Goal: Check status: Check status

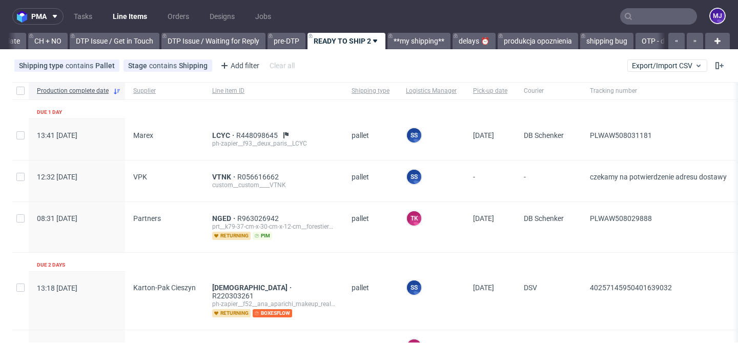
scroll to position [0, 1499]
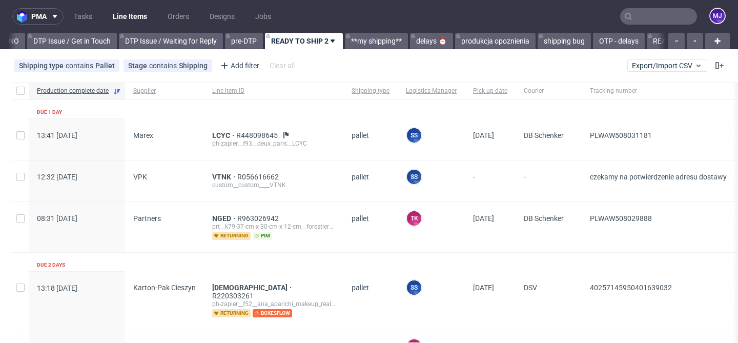
click at [632, 17] on input "text" at bounding box center [658, 16] width 77 height 16
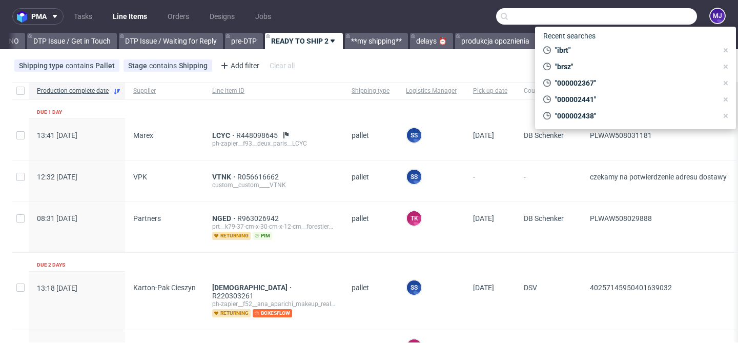
paste input "000002353"
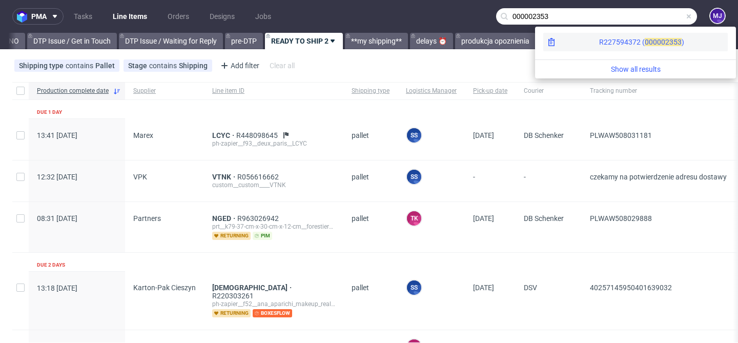
type input "000002353"
click at [645, 40] on span "00000" at bounding box center [655, 42] width 21 height 8
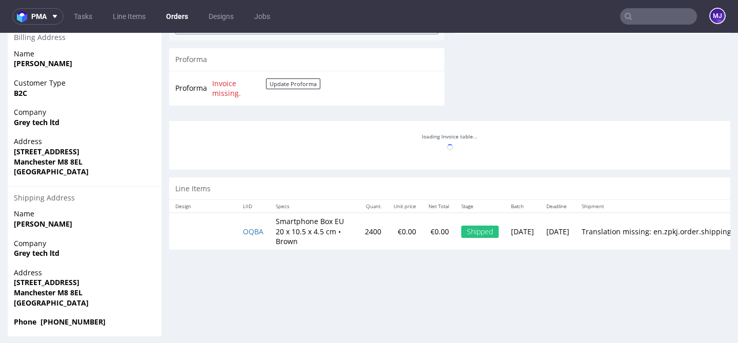
scroll to position [436, 0]
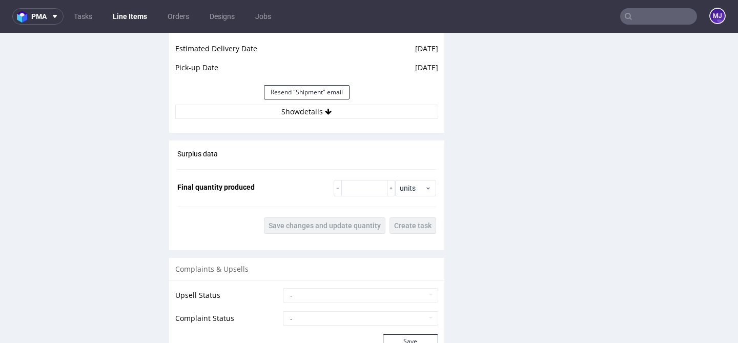
scroll to position [1006, 0]
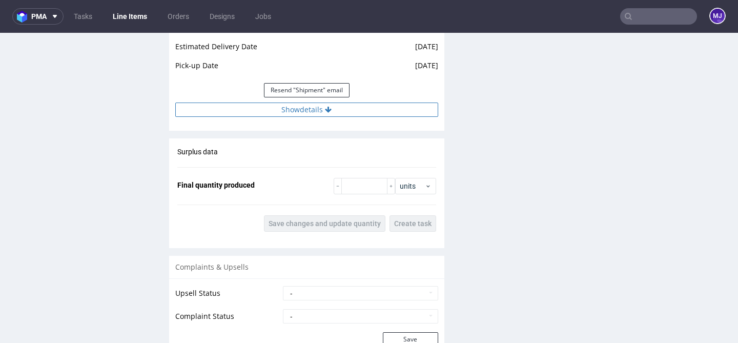
click at [296, 109] on button "Show details" at bounding box center [306, 110] width 263 height 14
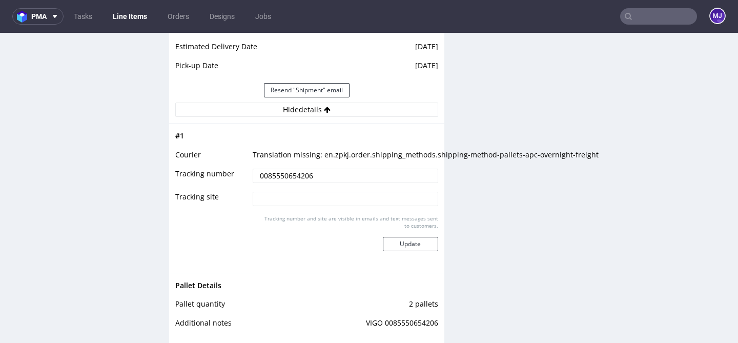
click at [274, 174] on input "0085550654206" at bounding box center [345, 176] width 185 height 14
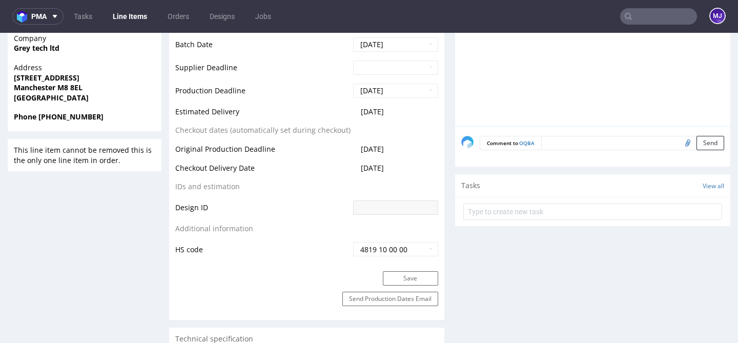
scroll to position [310, 0]
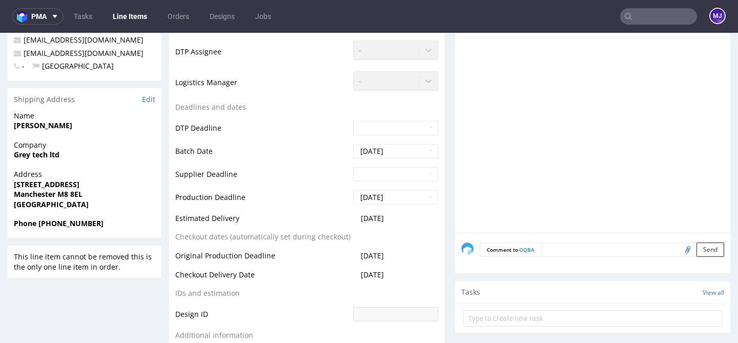
click at [65, 195] on strong "Manchester M8 8EL" at bounding box center [48, 194] width 69 height 10
drag, startPoint x: 65, startPoint y: 195, endPoint x: 74, endPoint y: 195, distance: 9.2
click at [74, 195] on strong "Manchester M8 8EL" at bounding box center [48, 194] width 69 height 10
copy strong "M8 8EL"
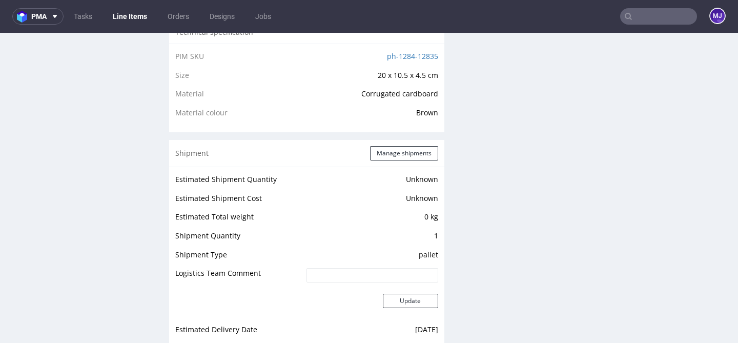
scroll to position [734, 0]
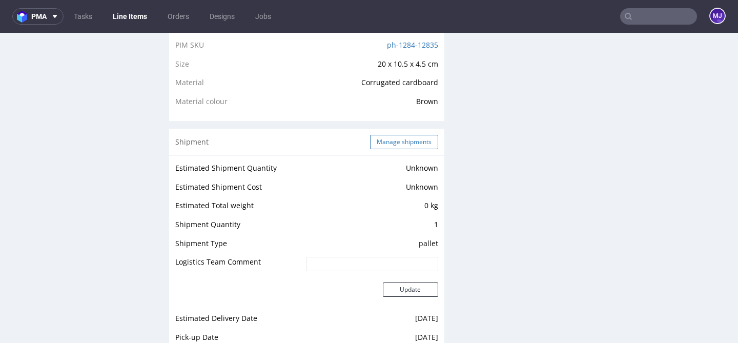
click at [379, 141] on button "Manage shipments" at bounding box center [404, 142] width 68 height 14
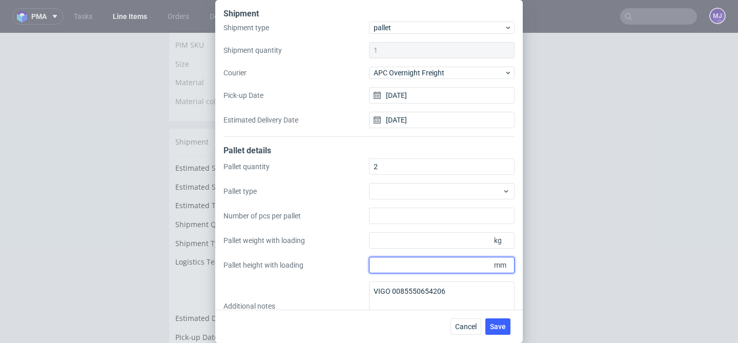
click at [549, 257] on div "Shipment Shipment type pallet Shipment quantity 1 Courier APC Overnight Freight…" at bounding box center [369, 171] width 738 height 343
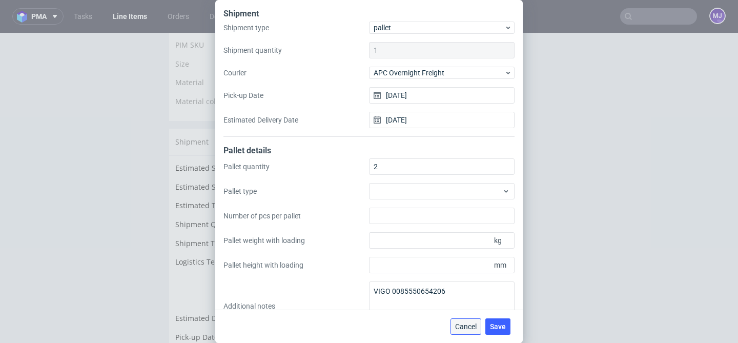
click at [470, 324] on span "Cancel" at bounding box center [466, 326] width 22 height 7
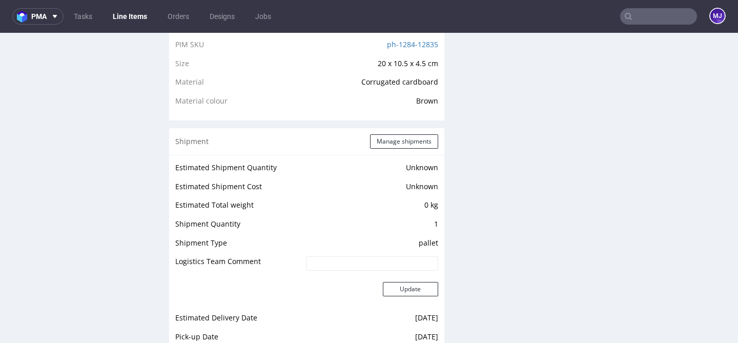
scroll to position [745, 0]
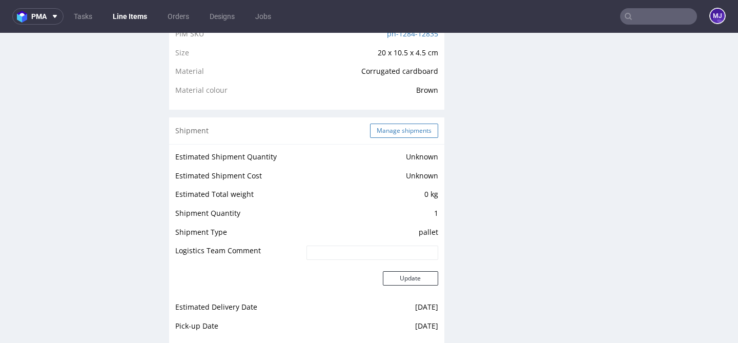
click at [376, 127] on button "Manage shipments" at bounding box center [404, 131] width 68 height 14
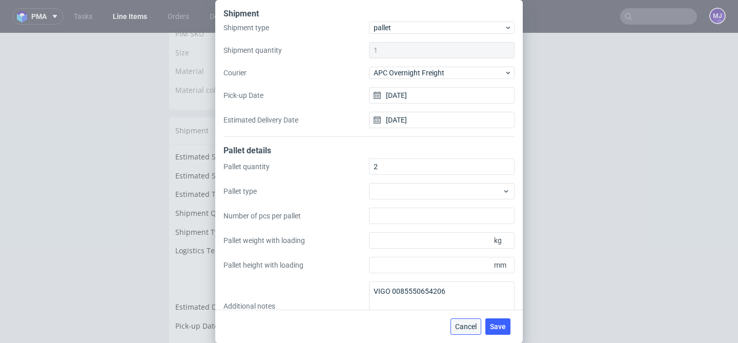
click at [467, 324] on span "Cancel" at bounding box center [466, 326] width 22 height 7
